Goal: Task Accomplishment & Management: Manage account settings

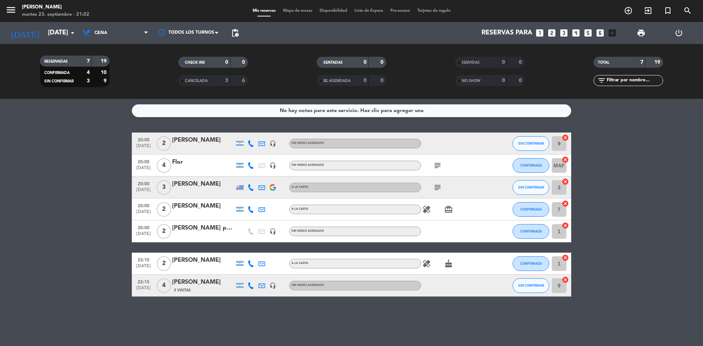
drag, startPoint x: 0, startPoint y: 0, endPoint x: 147, endPoint y: 62, distance: 159.3
click at [147, 62] on filter-checkbox "CHECK INS 0 0" at bounding box center [213, 62] width 138 height 11
click at [533, 189] on span "SIN CONFIRMAR" at bounding box center [531, 187] width 26 height 4
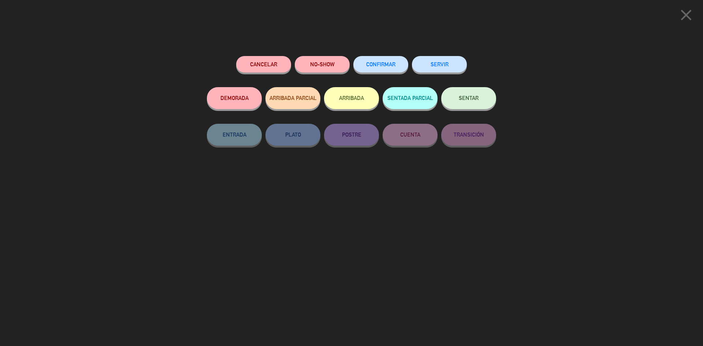
click at [378, 67] on span "CONFIRMAR" at bounding box center [380, 64] width 29 height 6
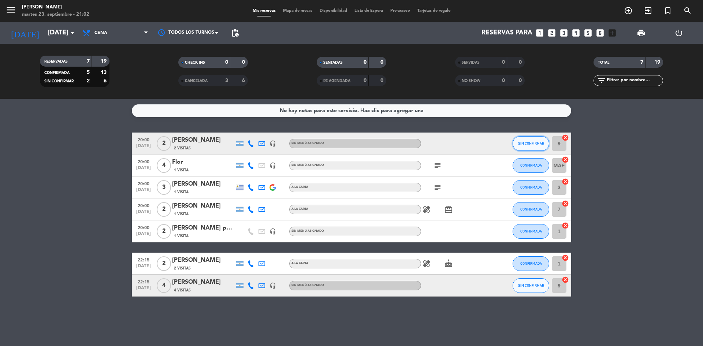
click at [520, 139] on button "SIN CONFIRMAR" at bounding box center [530, 143] width 37 height 15
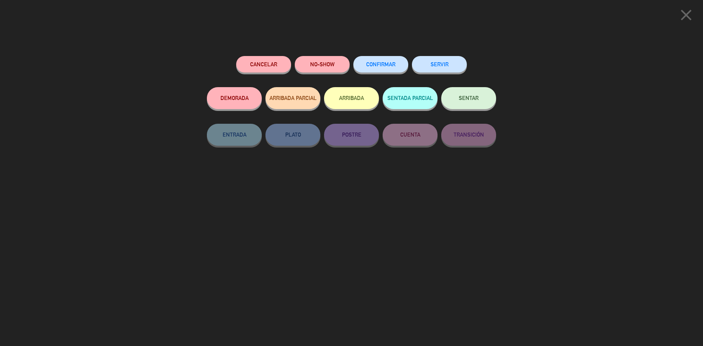
click at [375, 63] on span "CONFIRMAR" at bounding box center [380, 64] width 29 height 6
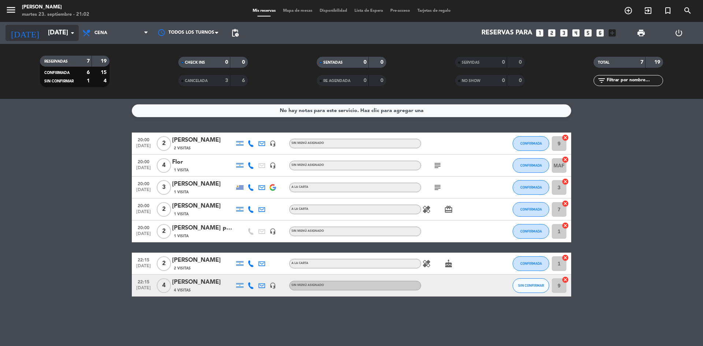
click at [55, 28] on input "[DATE]" at bounding box center [86, 33] width 85 height 15
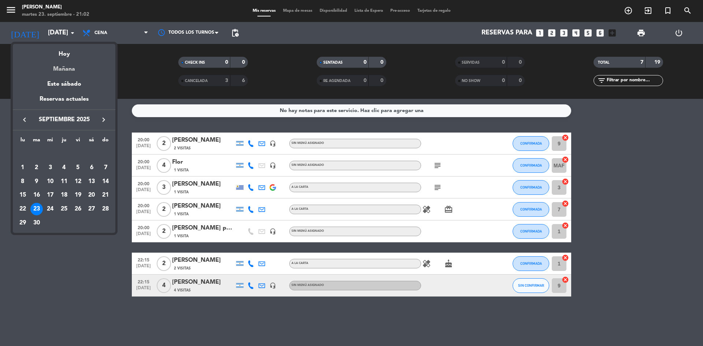
click at [74, 70] on div "Mañana" at bounding box center [64, 66] width 102 height 15
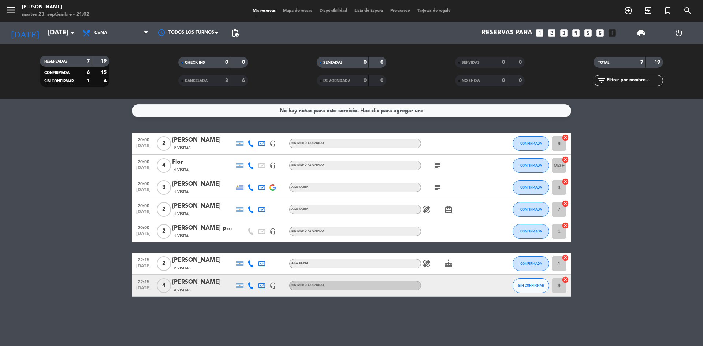
type input "[DATE]"
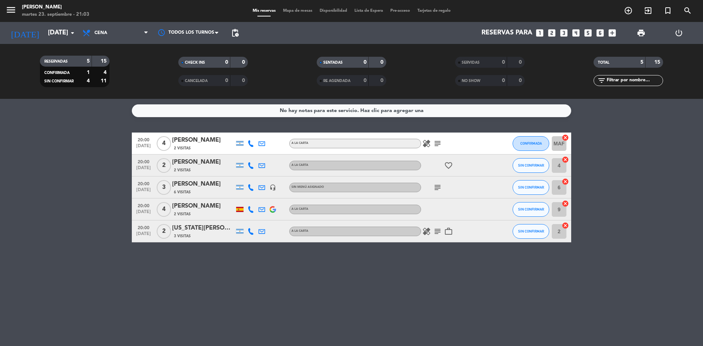
click at [439, 186] on icon "subject" at bounding box center [437, 187] width 9 height 9
click at [191, 181] on div "[PERSON_NAME]" at bounding box center [203, 184] width 62 height 10
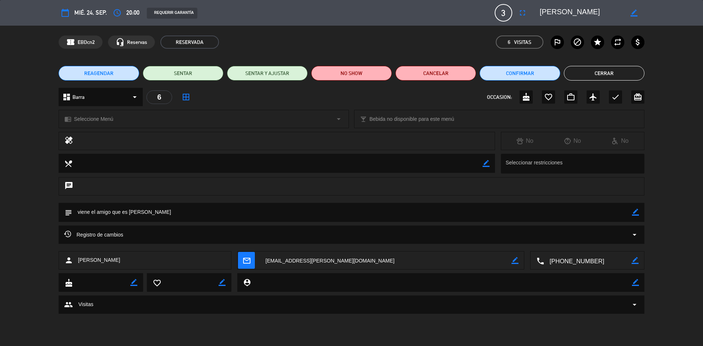
click at [97, 214] on textarea at bounding box center [352, 212] width 560 height 19
click at [638, 211] on icon "border_color" at bounding box center [635, 212] width 7 height 7
click at [153, 213] on textarea at bounding box center [352, 212] width 560 height 19
type textarea "viene el amigo que es [PERSON_NAME] 20.30"
click at [634, 213] on icon at bounding box center [635, 212] width 7 height 7
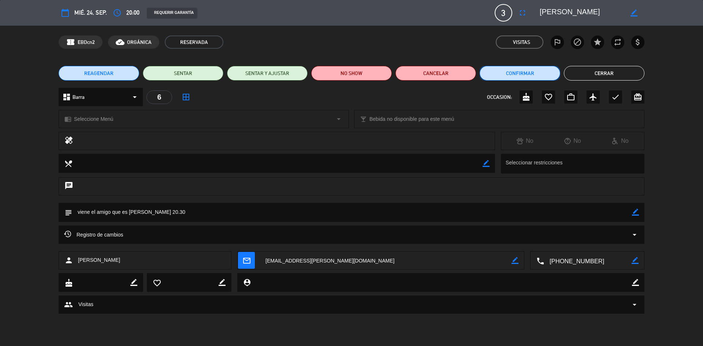
click at [527, 75] on button "Confirmar" at bounding box center [519, 73] width 81 height 15
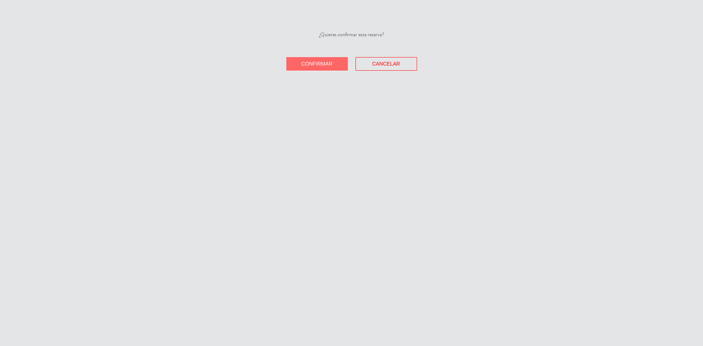
click at [332, 61] on button "Confirmar" at bounding box center [316, 64] width 61 height 14
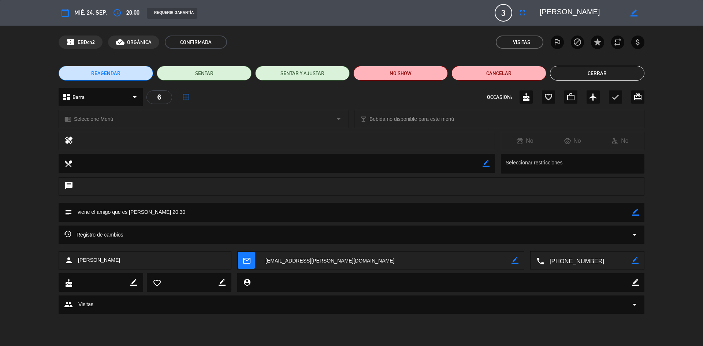
click at [615, 77] on button "Cerrar" at bounding box center [597, 73] width 94 height 15
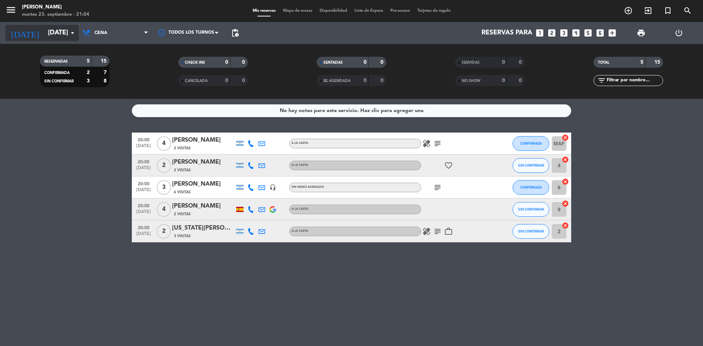
click at [44, 32] on input "[DATE]" at bounding box center [86, 33] width 85 height 15
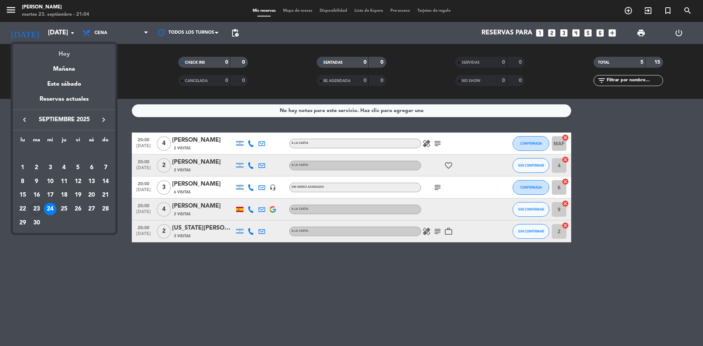
click at [63, 51] on div "Hoy" at bounding box center [64, 51] width 102 height 15
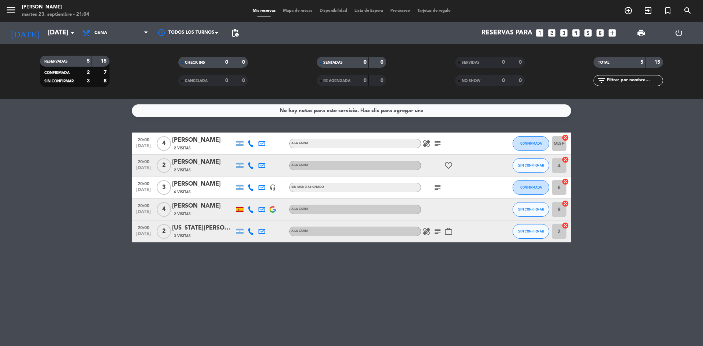
type input "[DATE]"
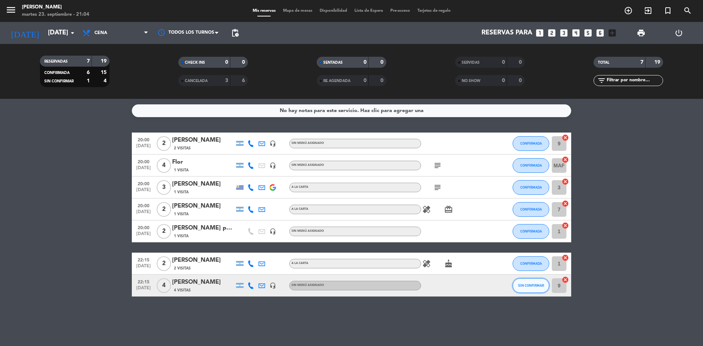
click at [522, 285] on span "SIN CONFIRMAR" at bounding box center [531, 285] width 26 height 4
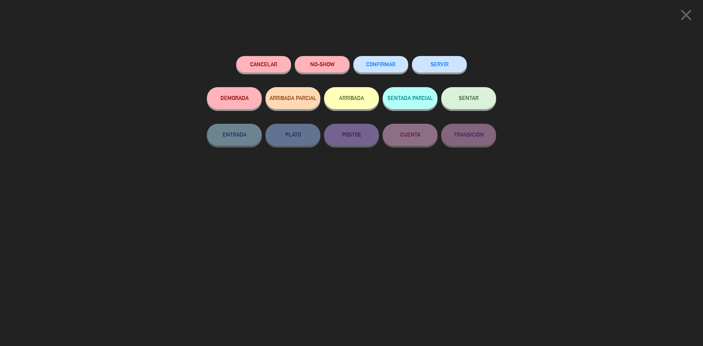
click at [389, 63] on span "CONFIRMAR" at bounding box center [380, 64] width 29 height 6
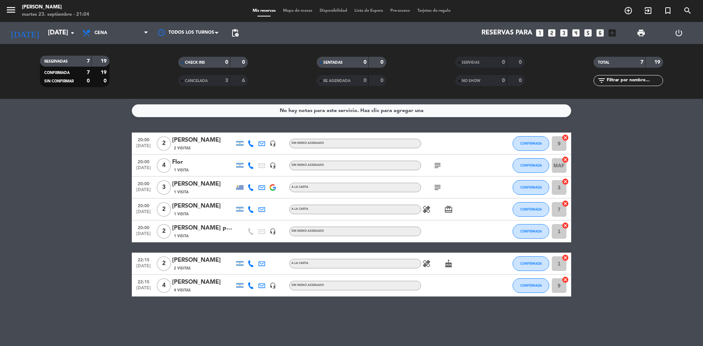
click at [448, 207] on icon "card_giftcard" at bounding box center [448, 209] width 9 height 9
